Goal: Task Accomplishment & Management: Manage account settings

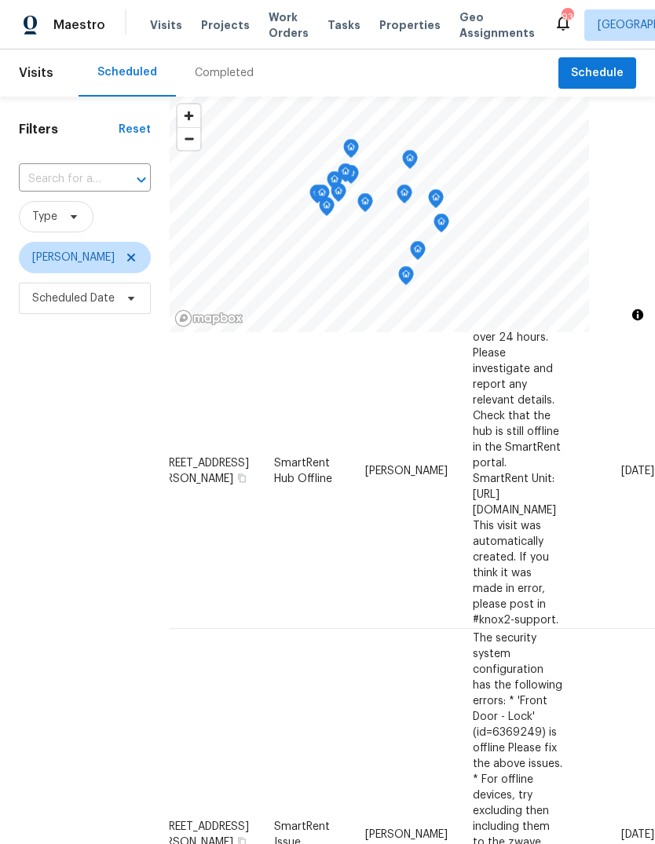
scroll to position [76, 135]
click at [0, 0] on icon at bounding box center [0, 0] width 0 height 0
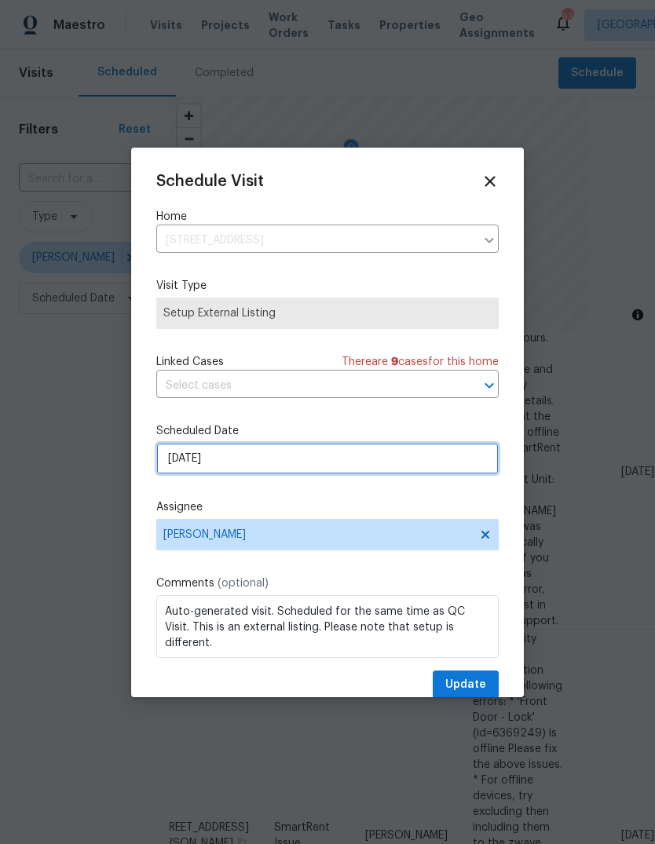
click at [449, 469] on input "10/9/2025" at bounding box center [327, 458] width 342 height 31
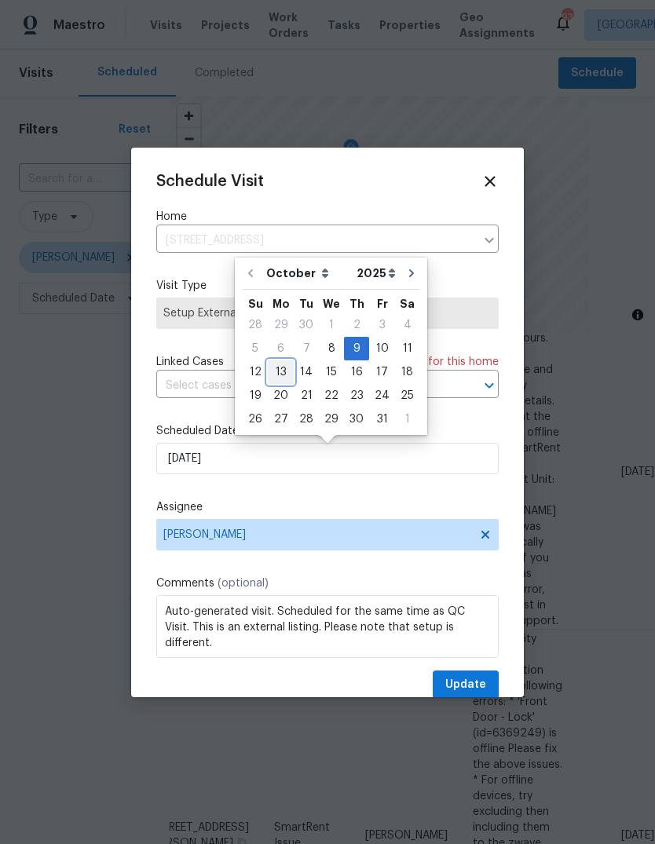
click at [282, 366] on div "13" at bounding box center [281, 372] width 26 height 22
type input "10/13/2025"
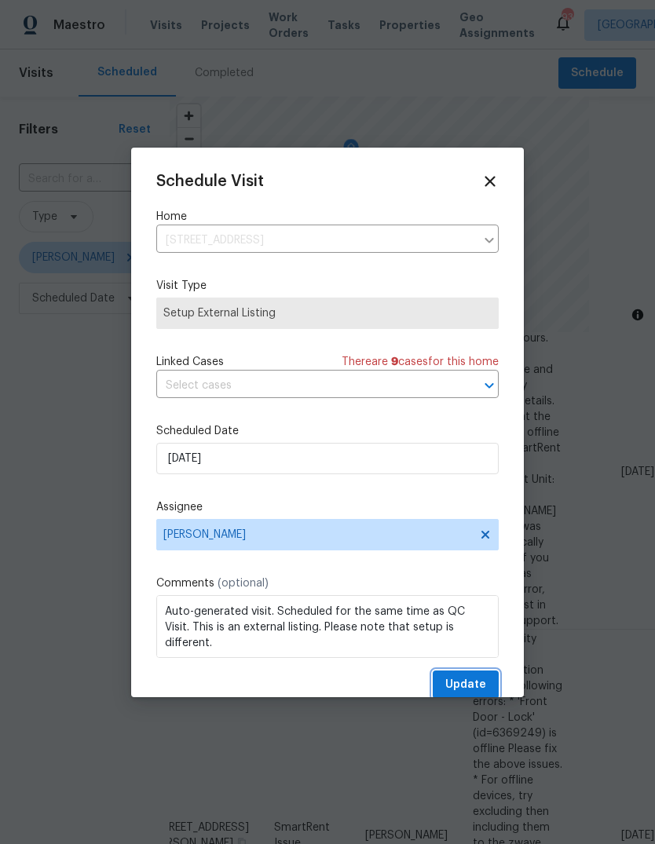
click at [490, 682] on button "Update" at bounding box center [466, 685] width 66 height 29
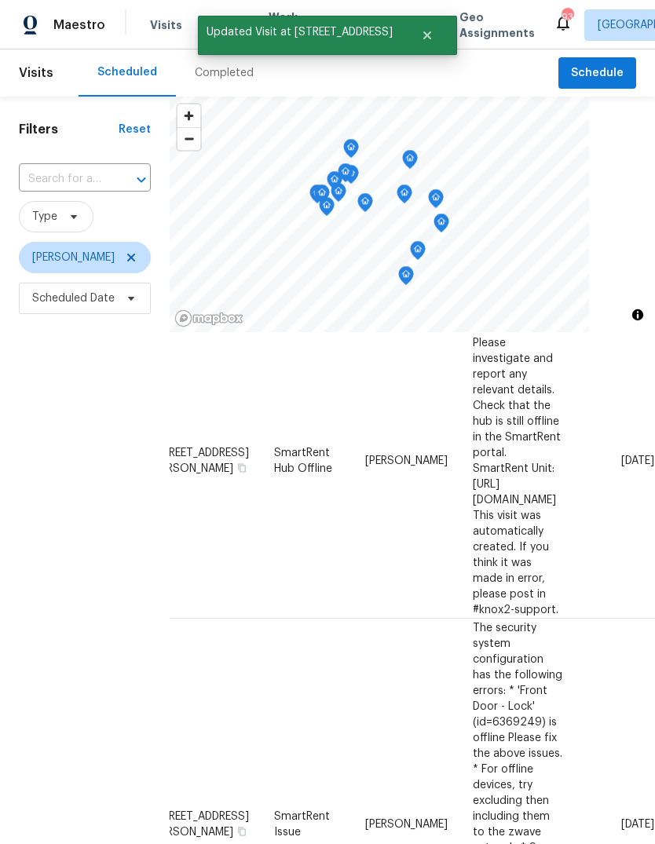
scroll to position [87, 135]
click at [0, 0] on icon at bounding box center [0, 0] width 0 height 0
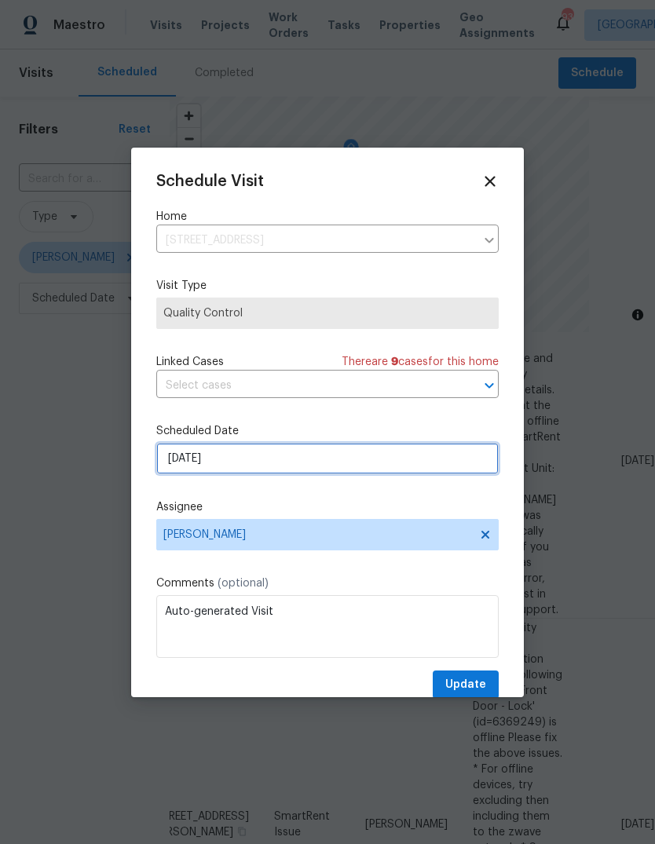
click at [450, 463] on input "10/9/2025" at bounding box center [327, 458] width 342 height 31
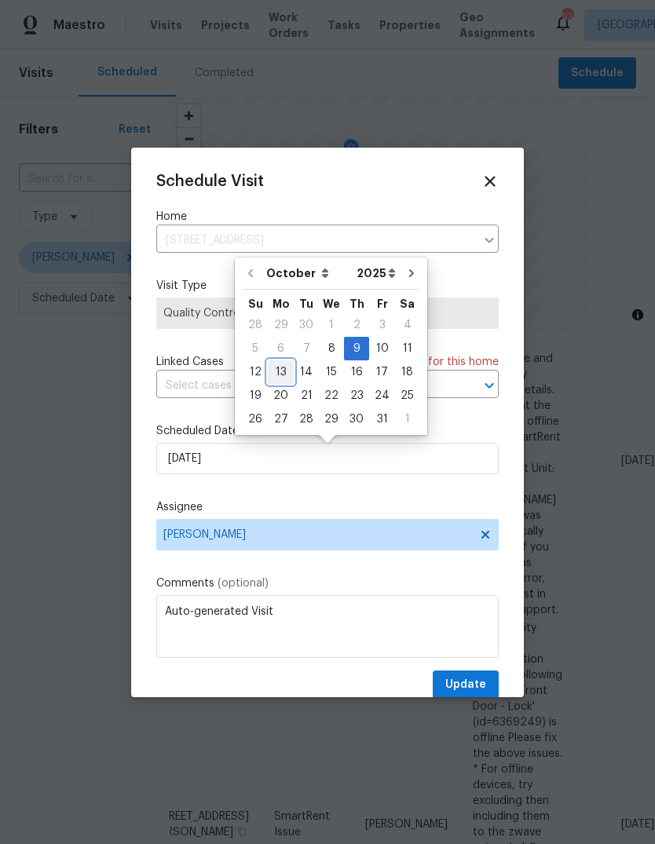
click at [280, 367] on div "13" at bounding box center [281, 372] width 26 height 22
type input "10/13/2025"
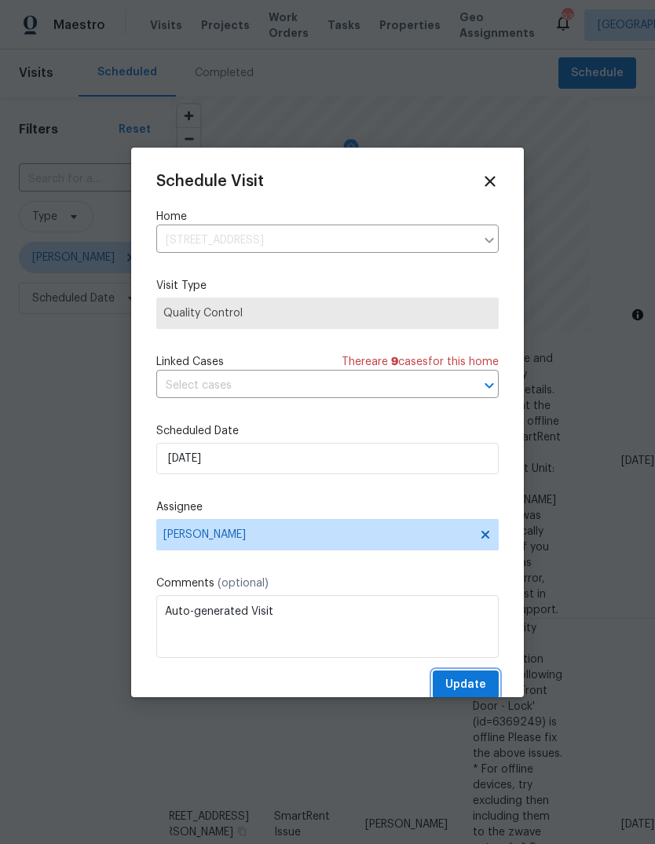
click at [481, 678] on span "Update" at bounding box center [465, 685] width 41 height 20
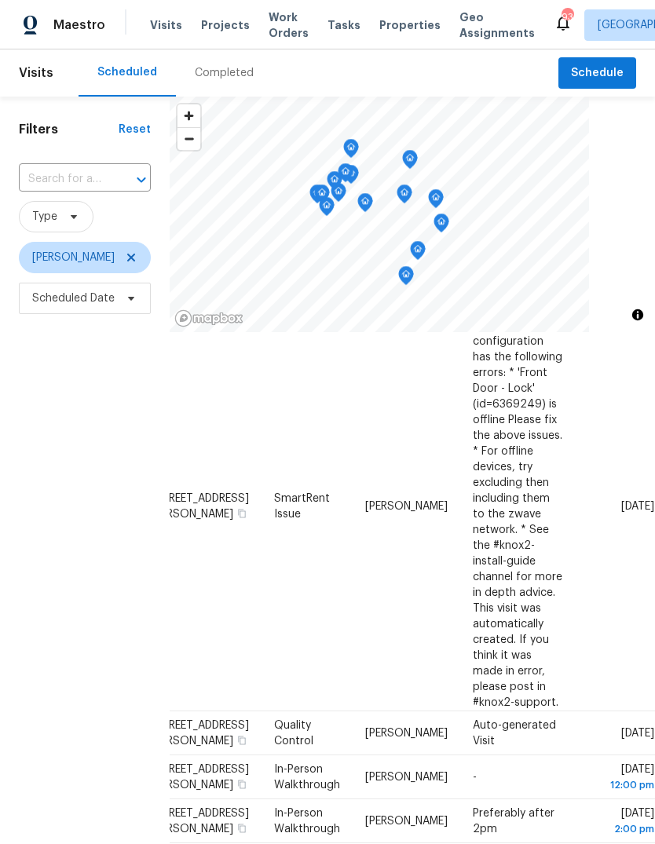
scroll to position [401, 135]
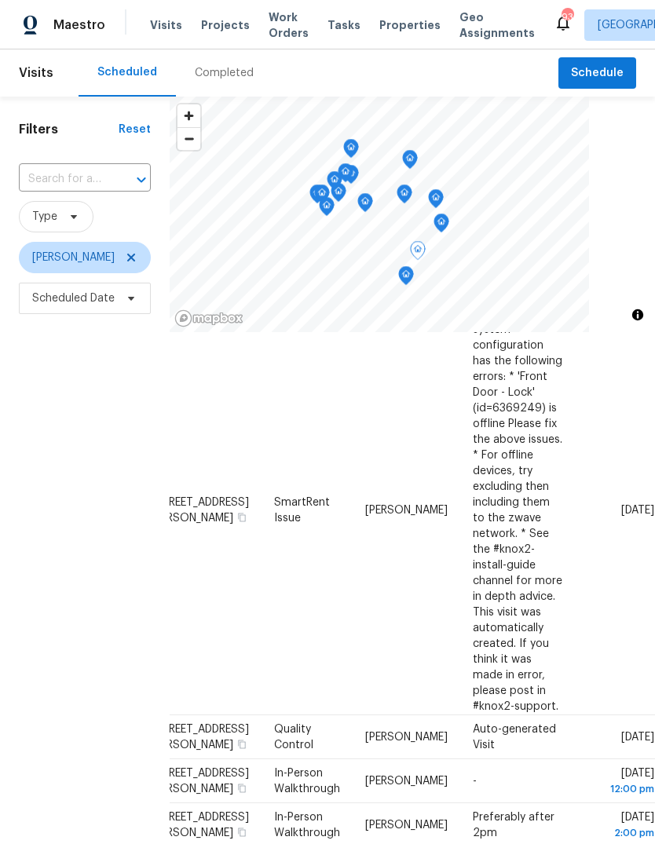
click at [0, 0] on icon at bounding box center [0, 0] width 0 height 0
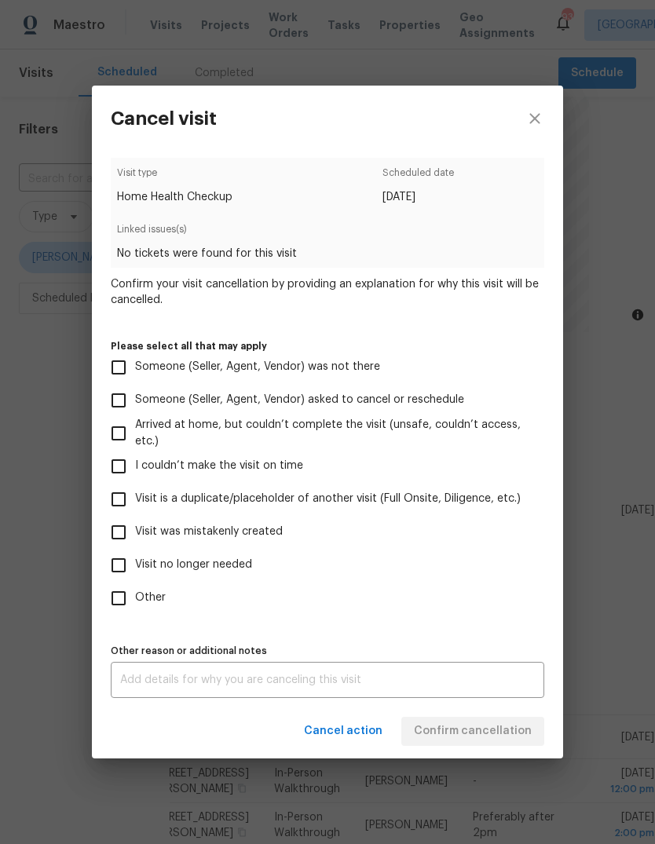
click at [117, 534] on input "Visit was mistakenly created" at bounding box center [118, 532] width 33 height 33
checkbox input "true"
click at [517, 732] on span "Confirm cancellation" at bounding box center [473, 732] width 118 height 20
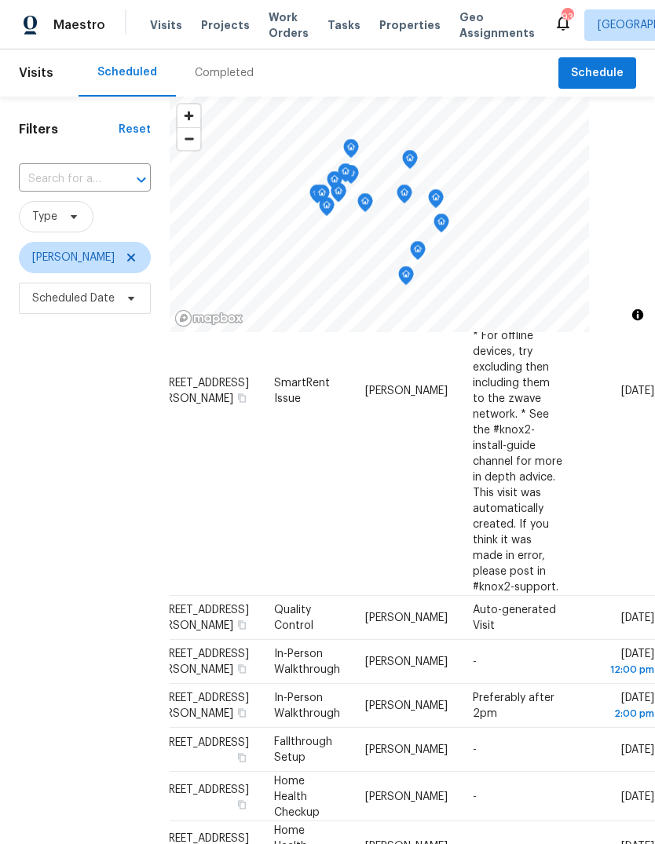
scroll to position [521, 135]
click at [0, 0] on icon at bounding box center [0, 0] width 0 height 0
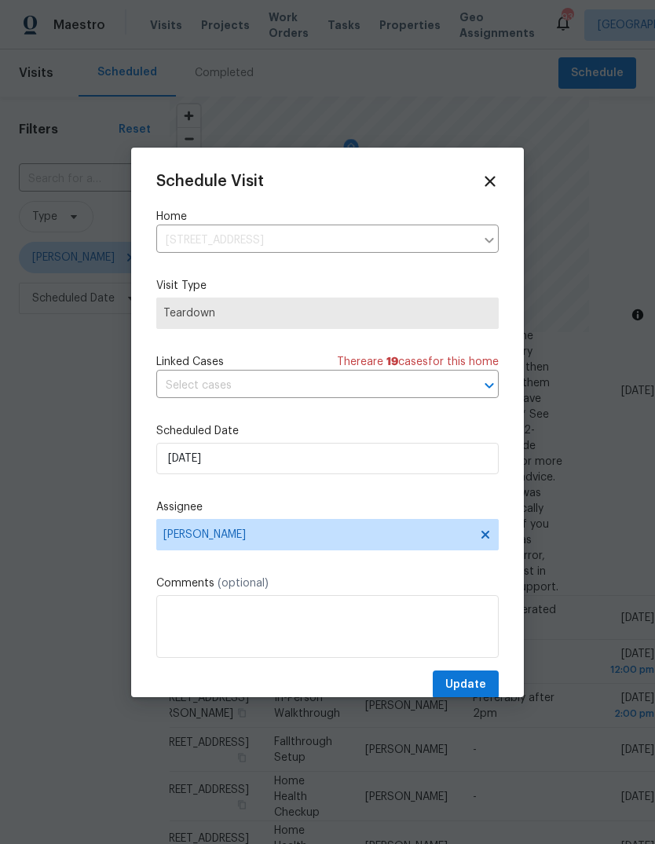
click at [486, 184] on icon at bounding box center [489, 181] width 10 height 10
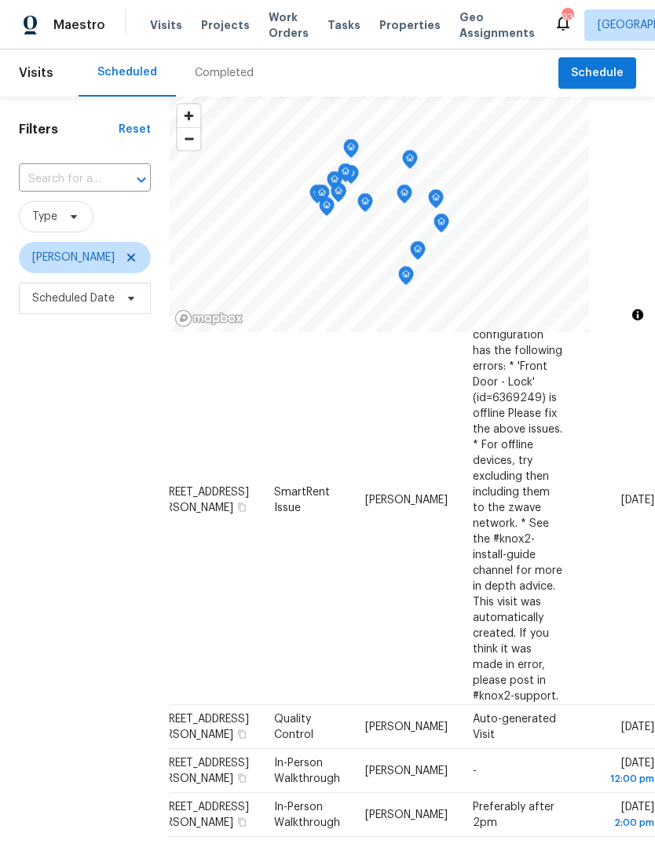
scroll to position [411, 135]
